Goal: Information Seeking & Learning: Learn about a topic

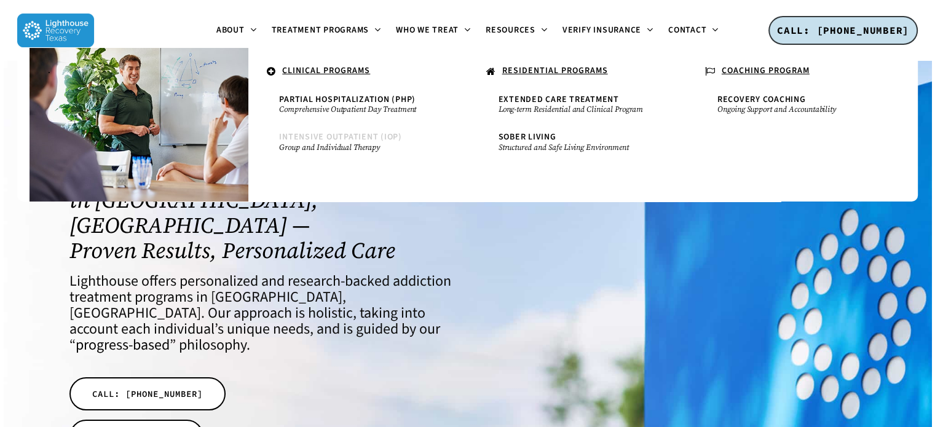
click at [336, 137] on span "Intensive Outpatient (IOP)" at bounding box center [340, 137] width 123 height 12
